Goal: Task Accomplishment & Management: Manage account settings

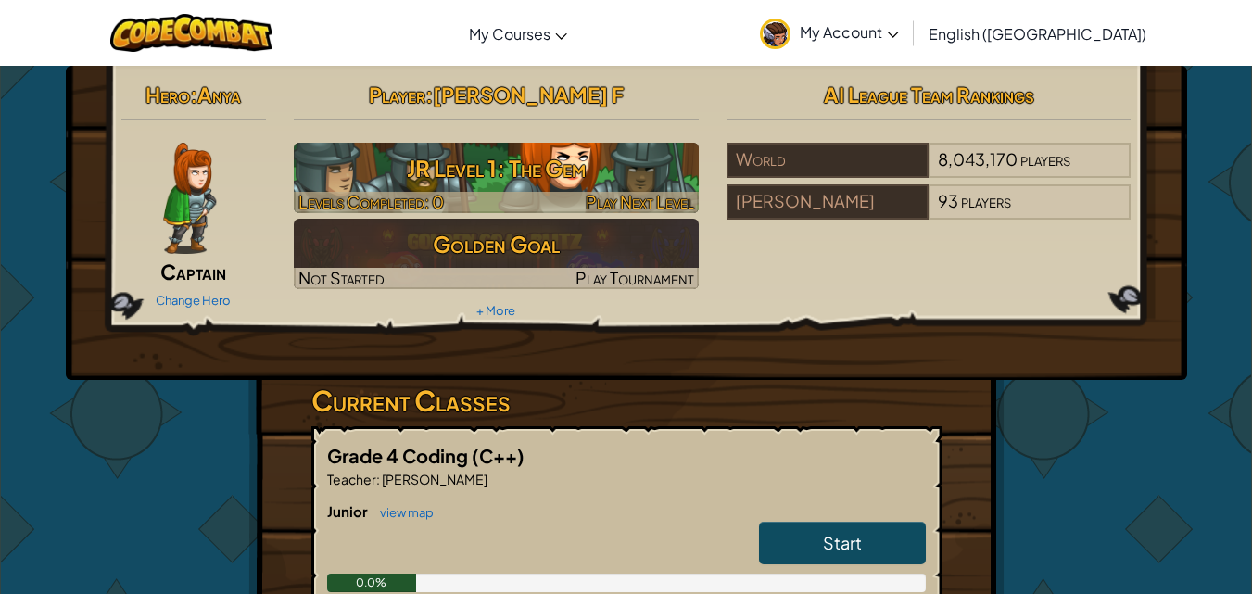
click at [623, 179] on h3 "JR Level 1: The Gem" at bounding box center [496, 168] width 405 height 42
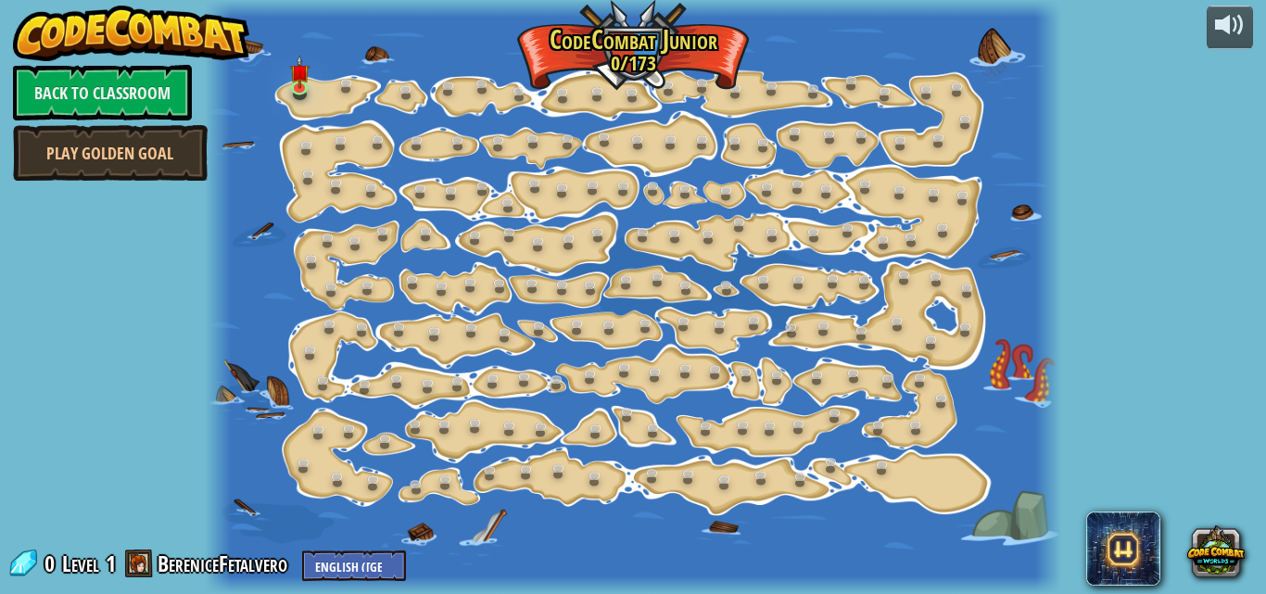
click at [141, 102] on link "Back to Classroom" at bounding box center [102, 93] width 179 height 56
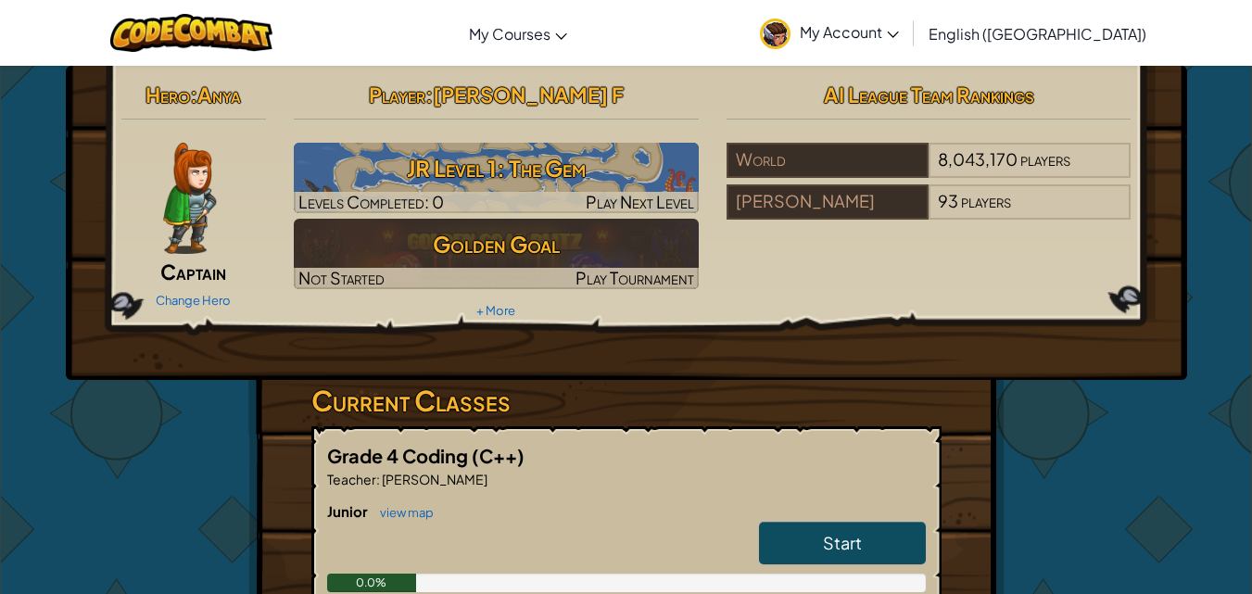
click at [183, 291] on div "Change Hero" at bounding box center [194, 300] width 146 height 30
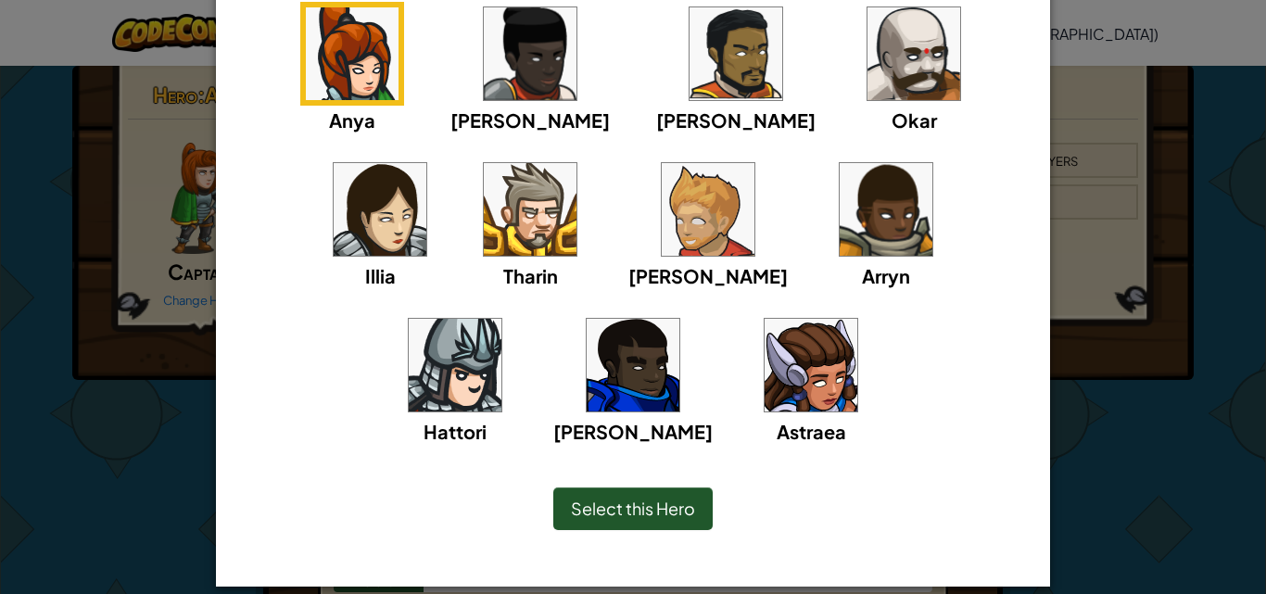
scroll to position [185, 0]
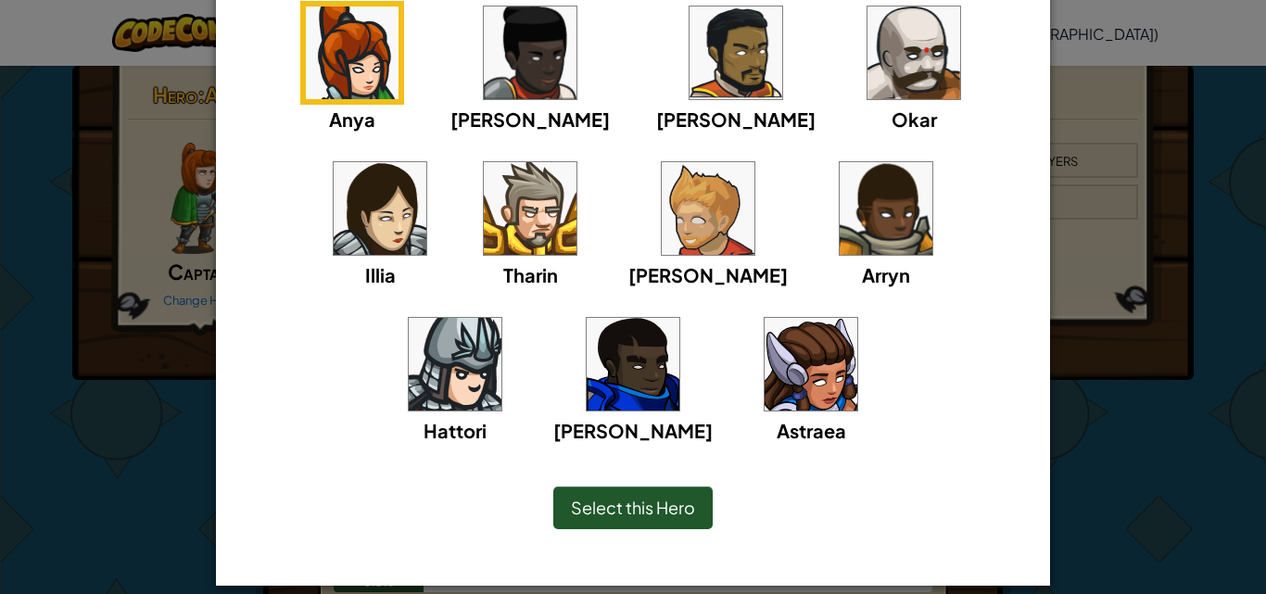
click at [765, 383] on img at bounding box center [811, 364] width 93 height 93
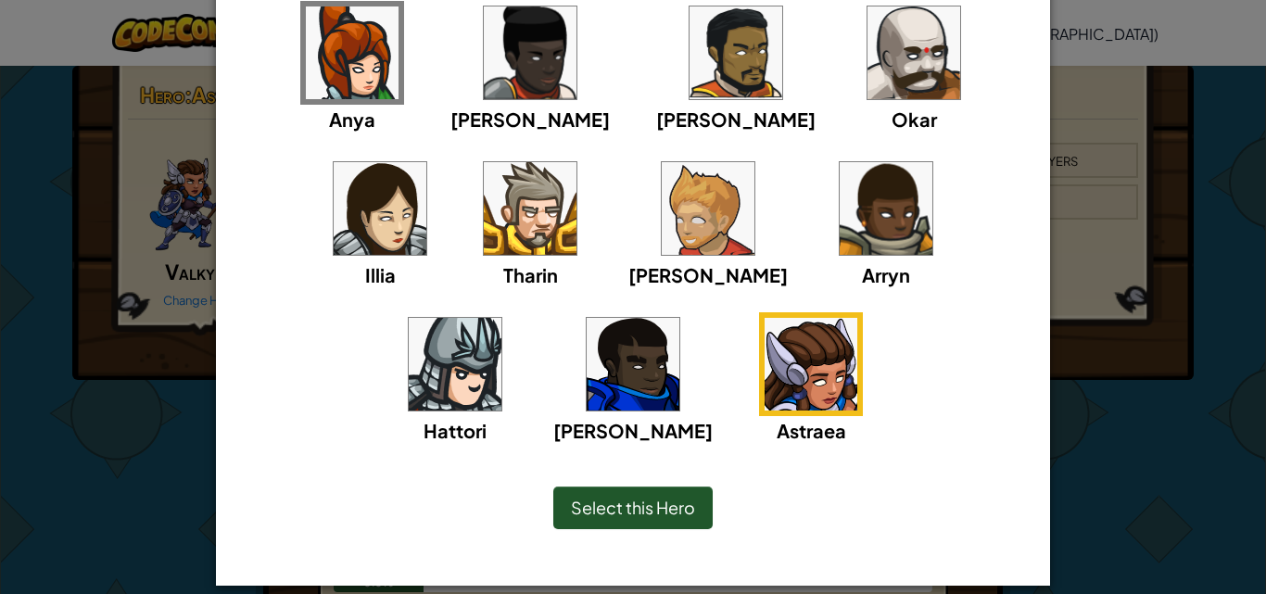
click at [633, 509] on span "Select this Hero" at bounding box center [633, 507] width 124 height 21
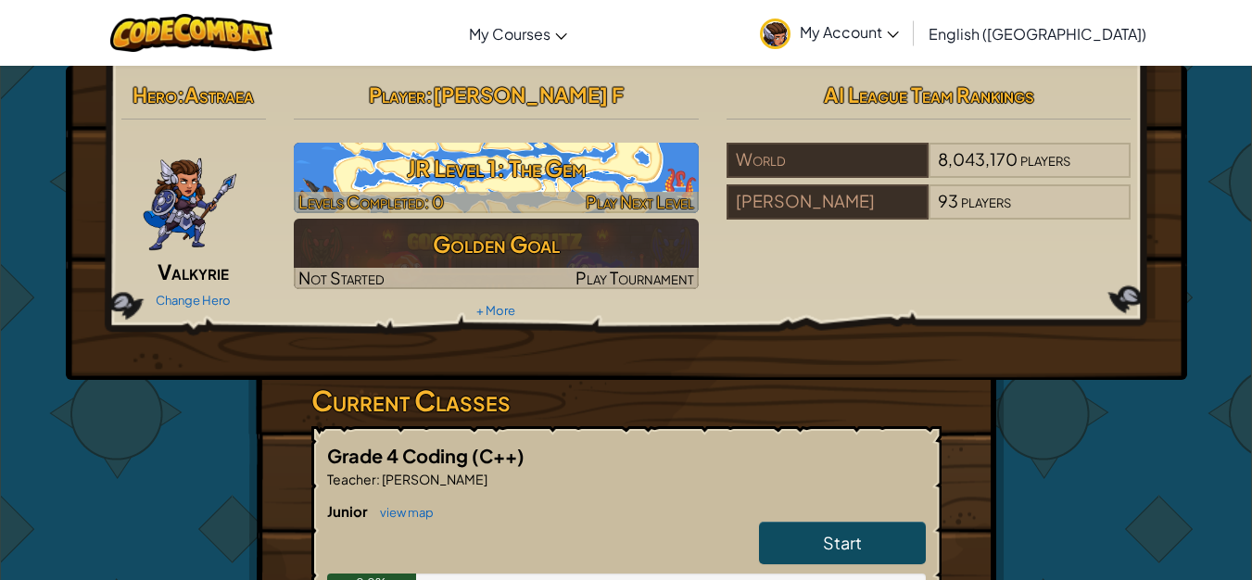
click at [556, 151] on h3 "JR Level 1: The Gem" at bounding box center [496, 168] width 405 height 42
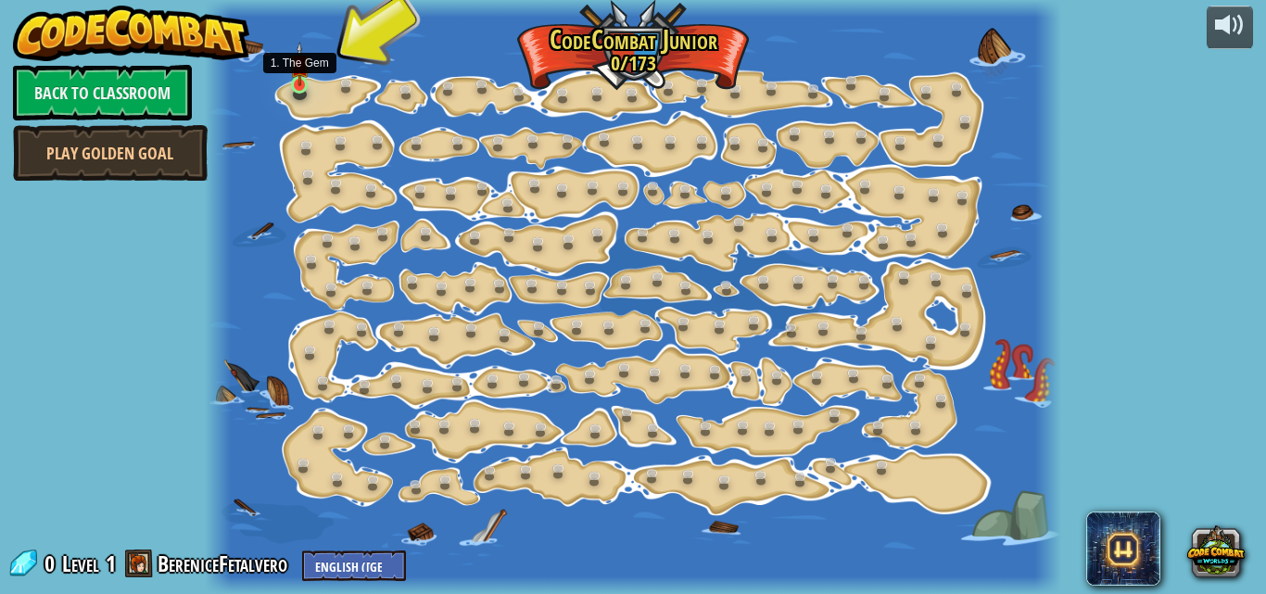
click at [295, 83] on img at bounding box center [299, 64] width 19 height 45
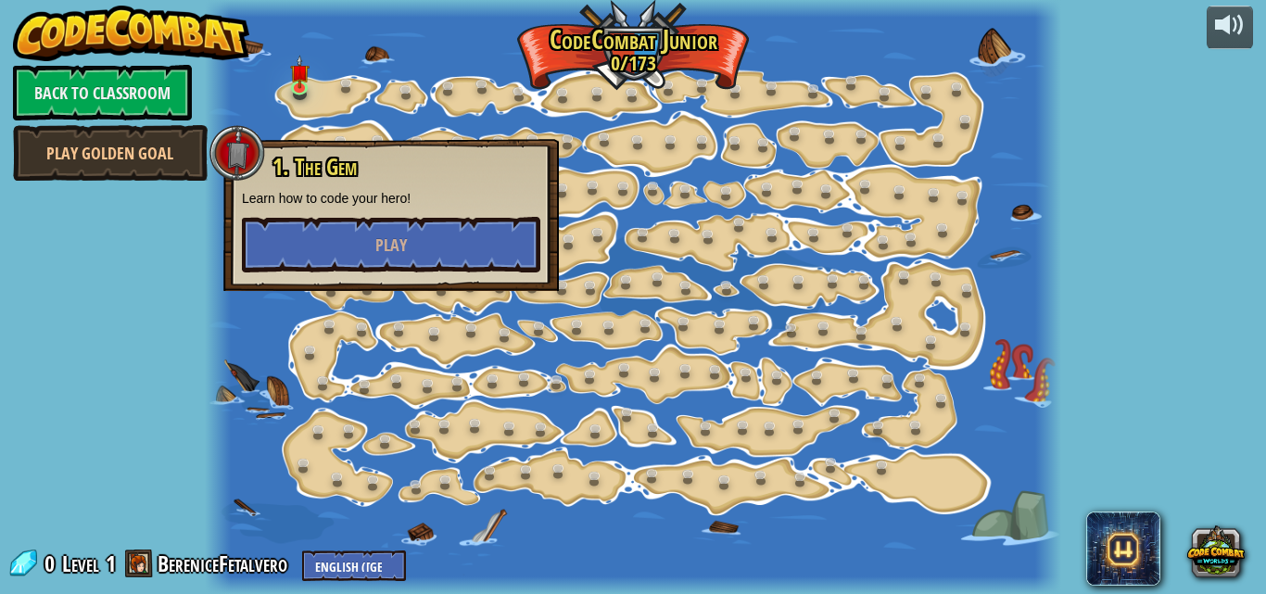
click at [283, 91] on div at bounding box center [633, 297] width 857 height 594
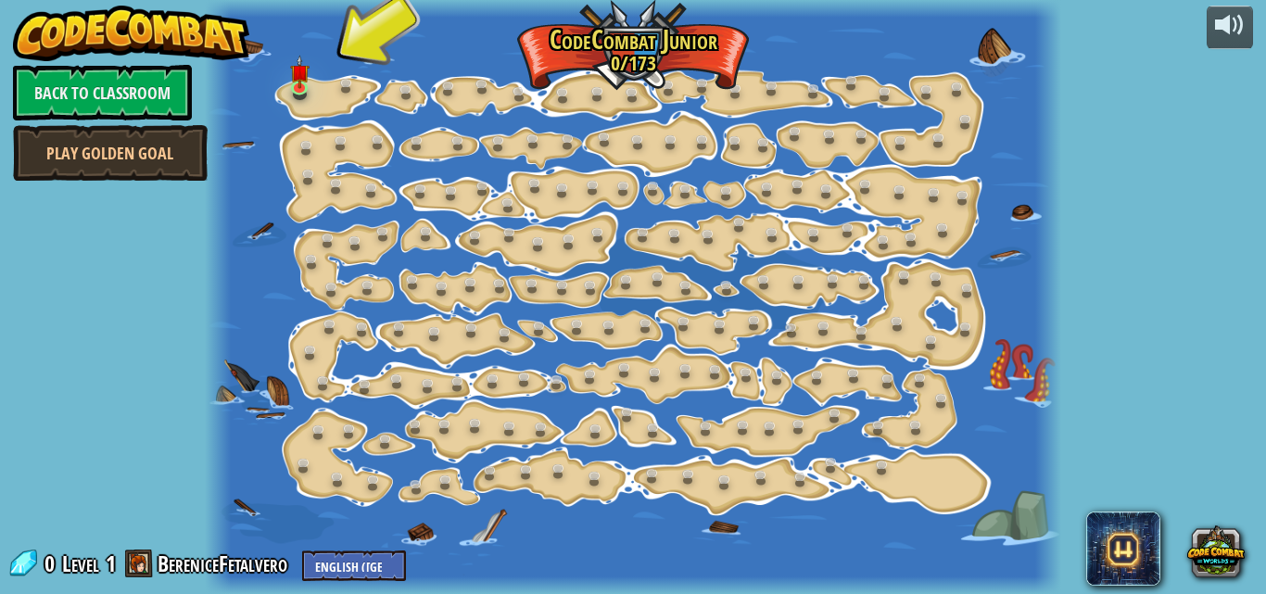
click at [138, 562] on span at bounding box center [139, 564] width 28 height 28
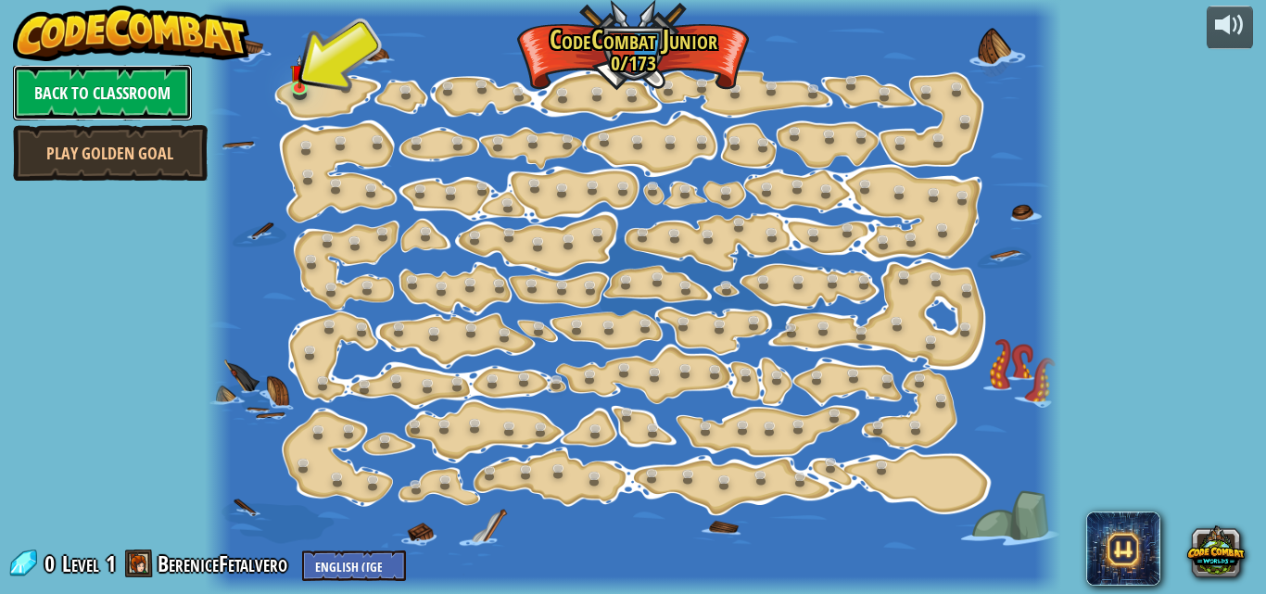
click at [93, 100] on link "Back to Classroom" at bounding box center [102, 93] width 179 height 56
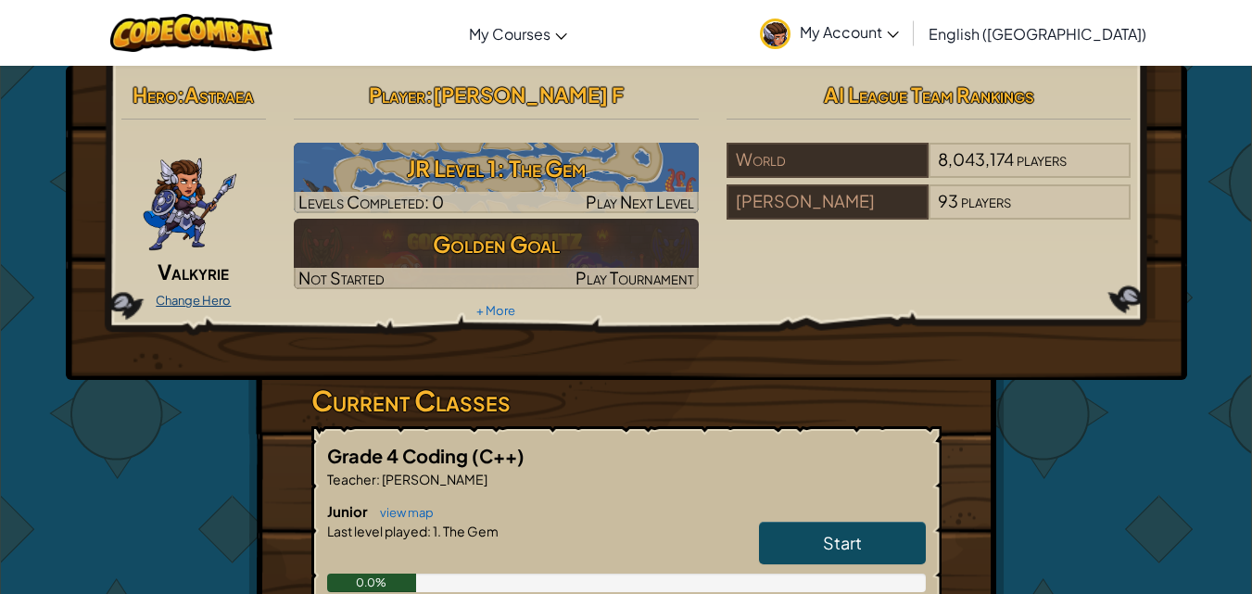
click at [185, 301] on link "Change Hero" at bounding box center [193, 300] width 75 height 15
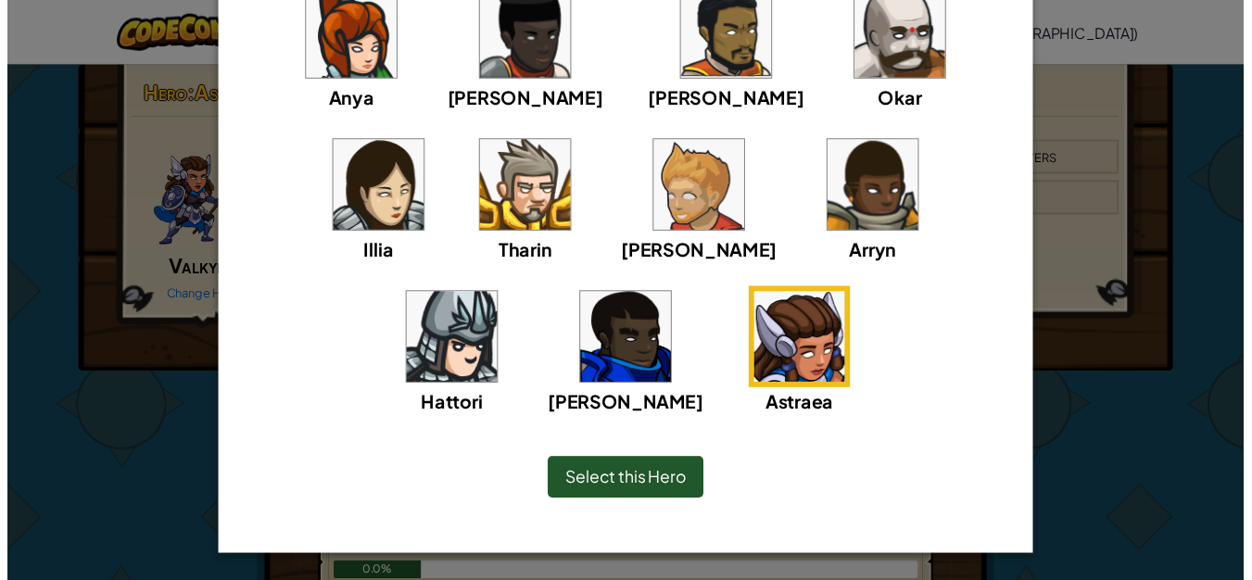
scroll to position [112, 0]
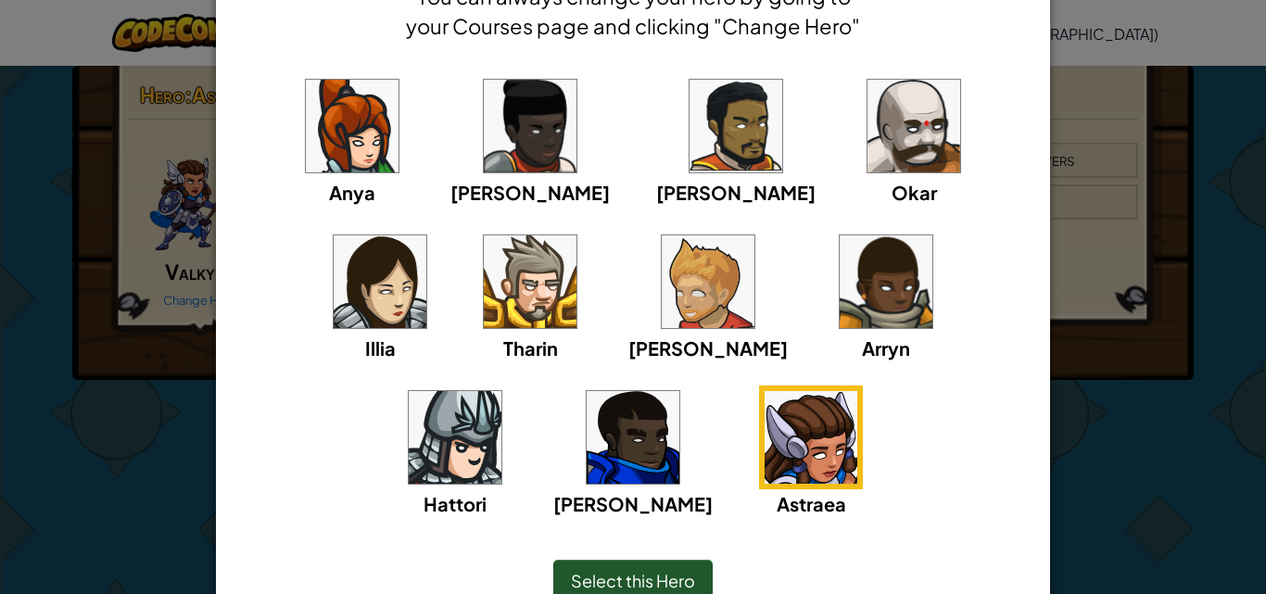
click at [501, 391] on img at bounding box center [455, 437] width 93 height 93
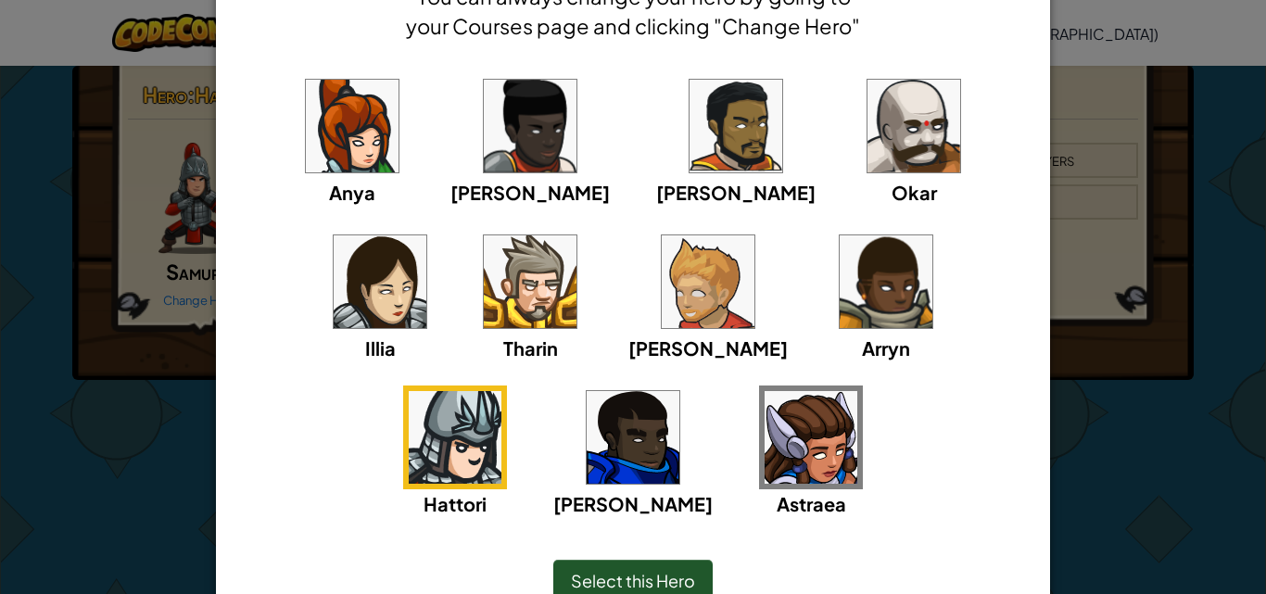
click at [514, 161] on img at bounding box center [530, 126] width 93 height 93
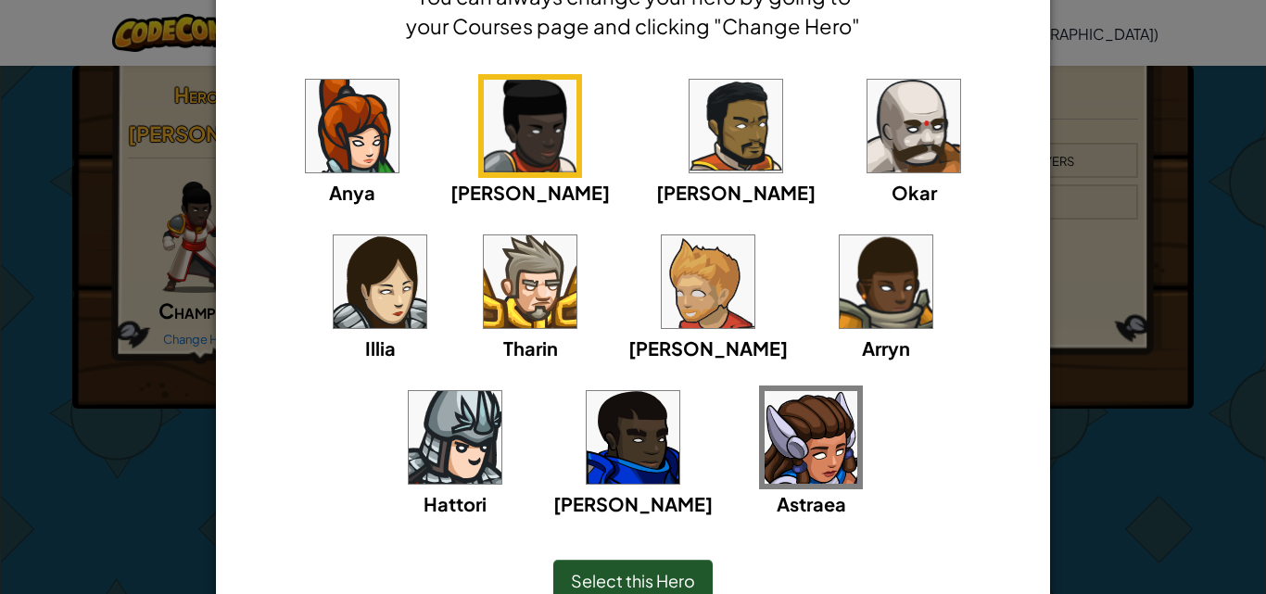
click at [343, 133] on img at bounding box center [352, 126] width 93 height 93
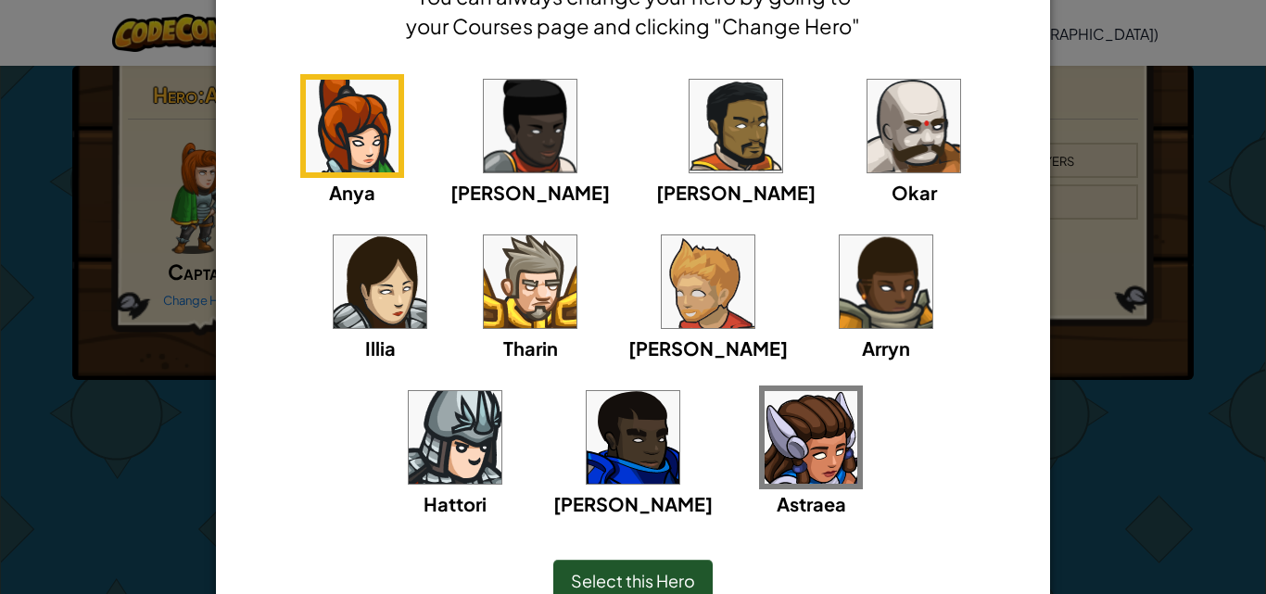
click at [484, 292] on img at bounding box center [530, 281] width 93 height 93
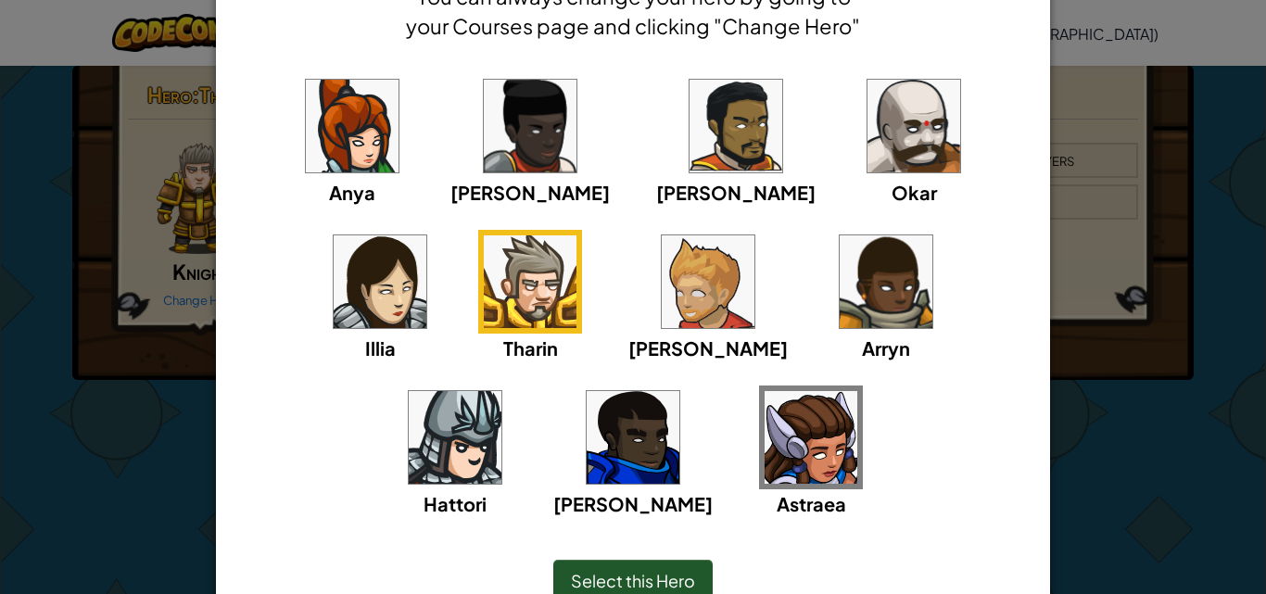
click at [426, 235] on img at bounding box center [380, 281] width 93 height 93
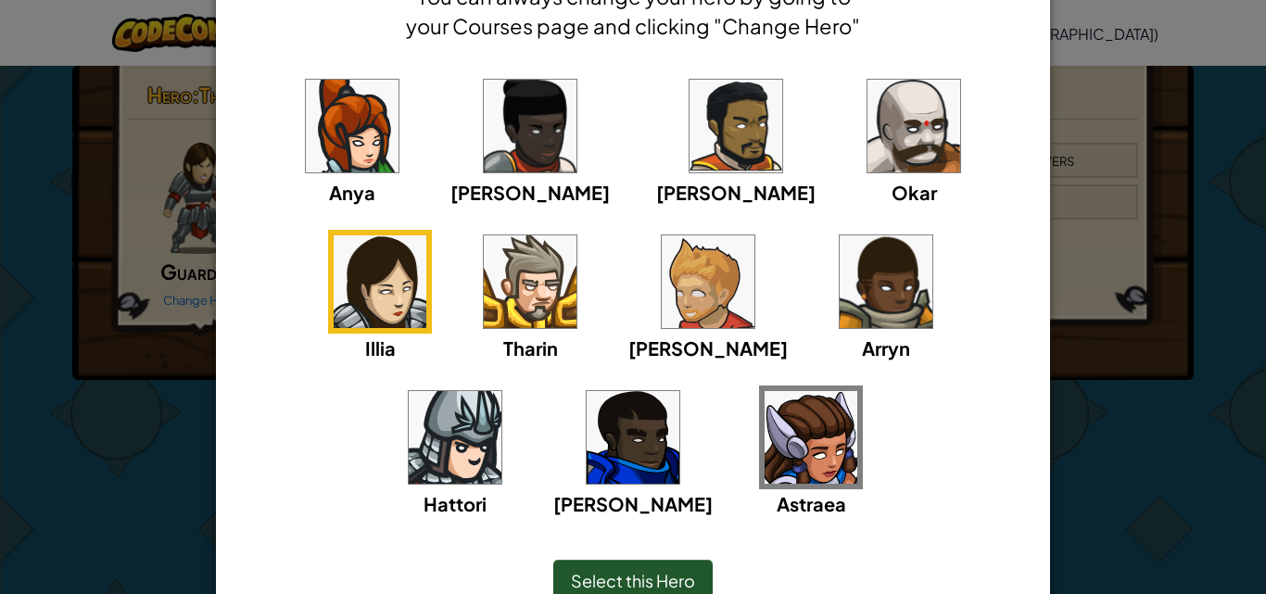
click at [765, 428] on img at bounding box center [811, 437] width 93 height 93
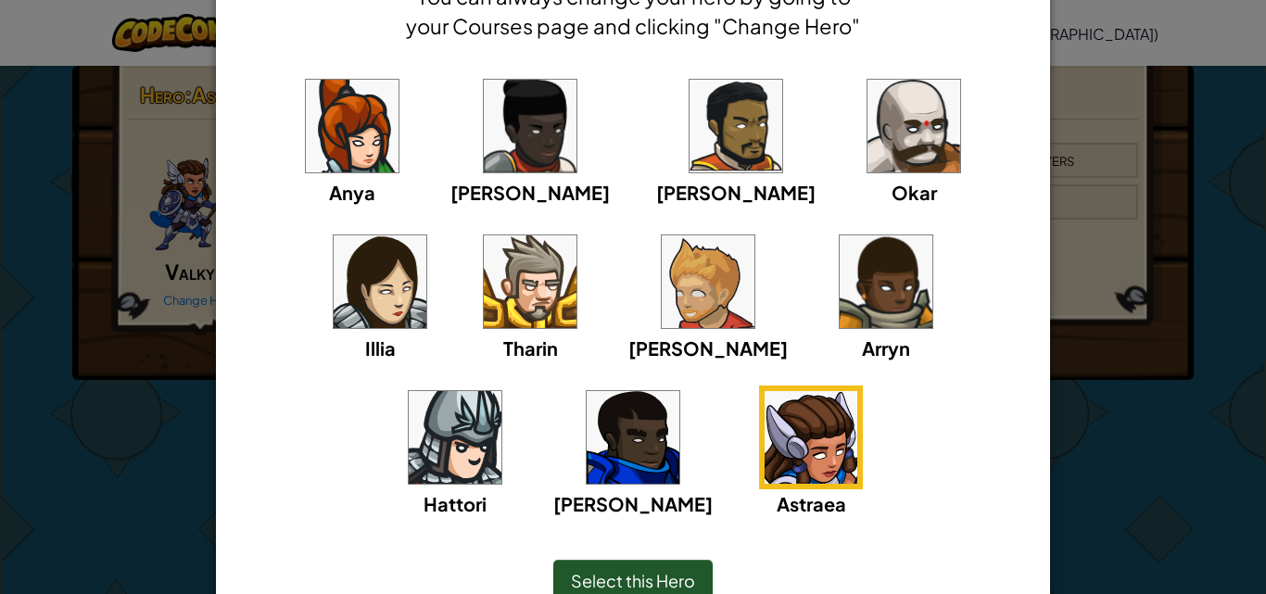
click at [627, 577] on span "Select this Hero" at bounding box center [633, 580] width 124 height 21
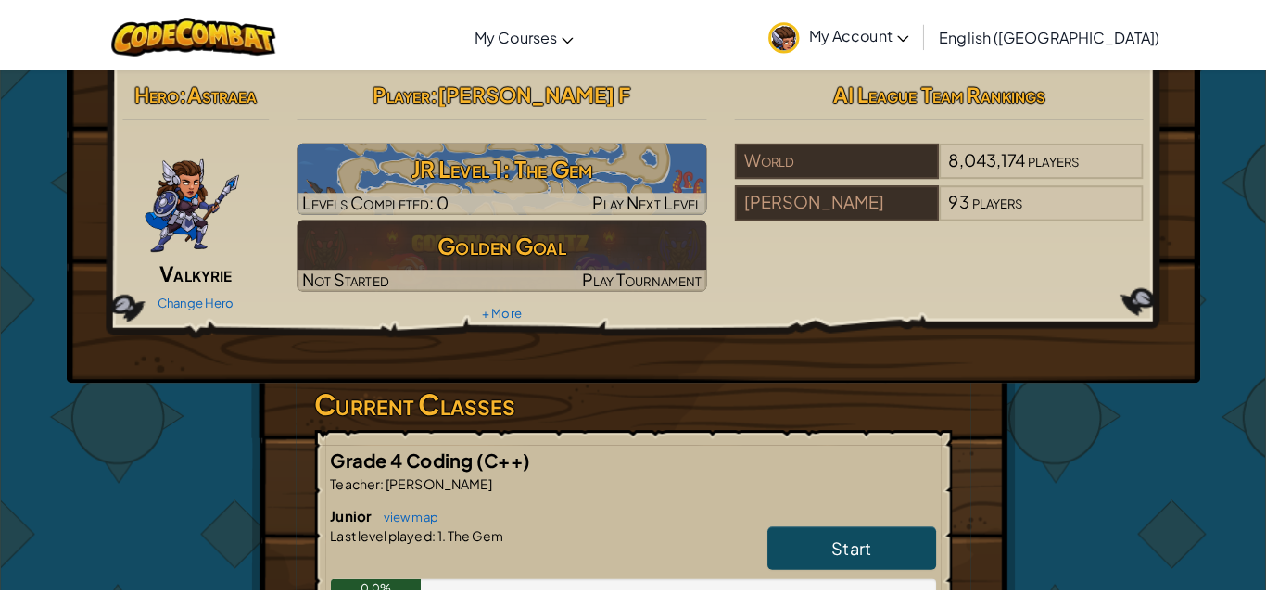
scroll to position [0, 0]
